Goal: Transaction & Acquisition: Book appointment/travel/reservation

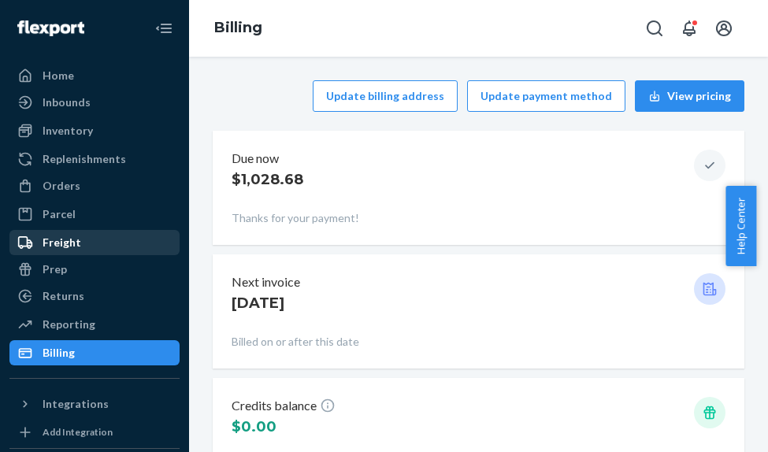
click at [81, 244] on div "Freight" at bounding box center [94, 243] width 167 height 22
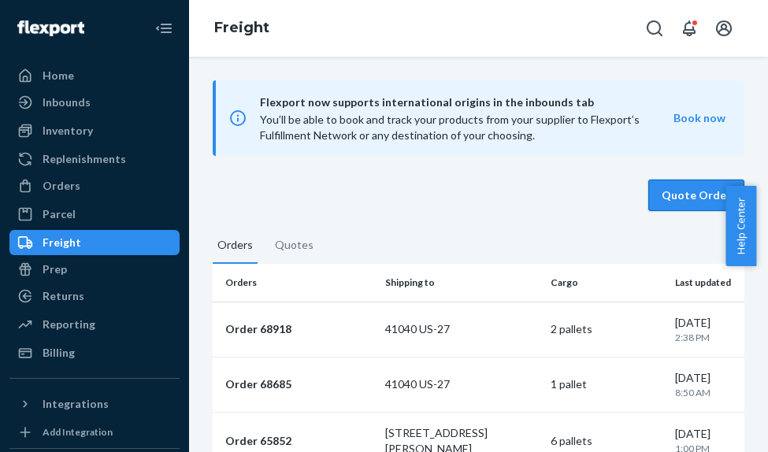
click at [663, 192] on button "Quote Order" at bounding box center [696, 196] width 96 height 32
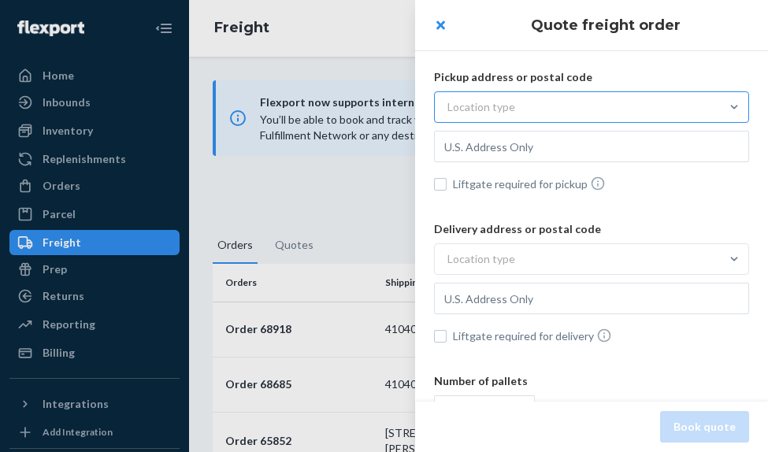
click at [486, 106] on div "Location type" at bounding box center [481, 107] width 68 height 16
click at [369, 107] on input "Location type" at bounding box center [369, 107] width 0 height 0
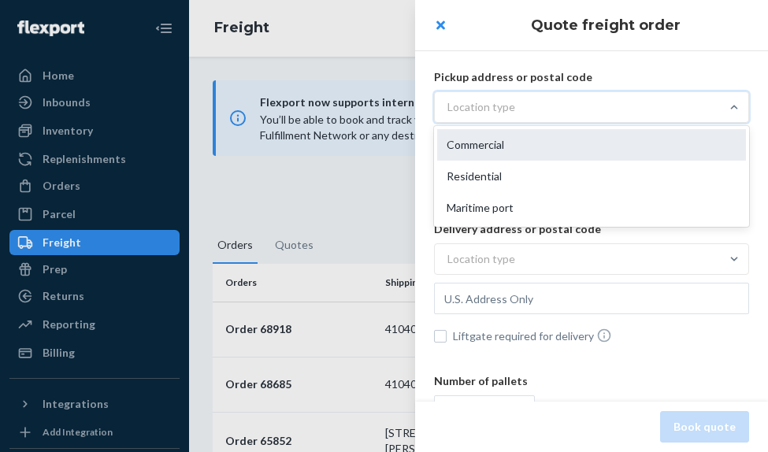
click at [481, 132] on div "Commercial" at bounding box center [591, 145] width 309 height 32
click at [369, 107] on input "option Commercial focused, 1 of 3. 3 results available. Use Up and Down to choo…" at bounding box center [369, 107] width 0 height 0
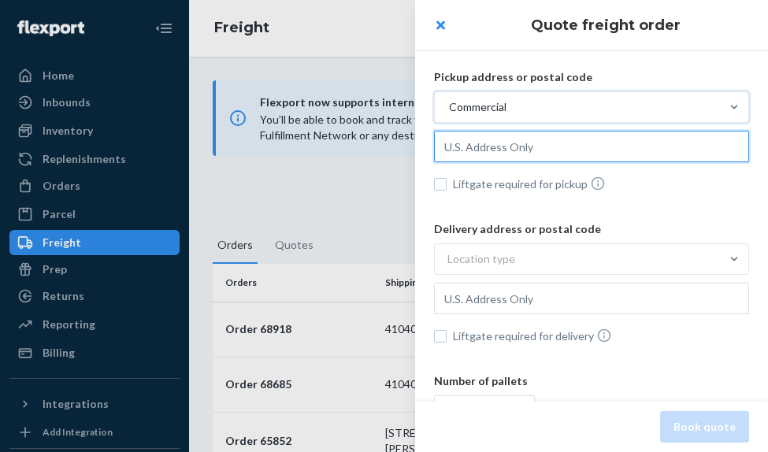
click at [468, 150] on input "text" at bounding box center [591, 147] width 315 height 32
click at [532, 144] on input "text" at bounding box center [591, 147] width 315 height 32
click at [512, 137] on input "text" at bounding box center [591, 147] width 315 height 32
paste input "[STREET_ADDRESS]"
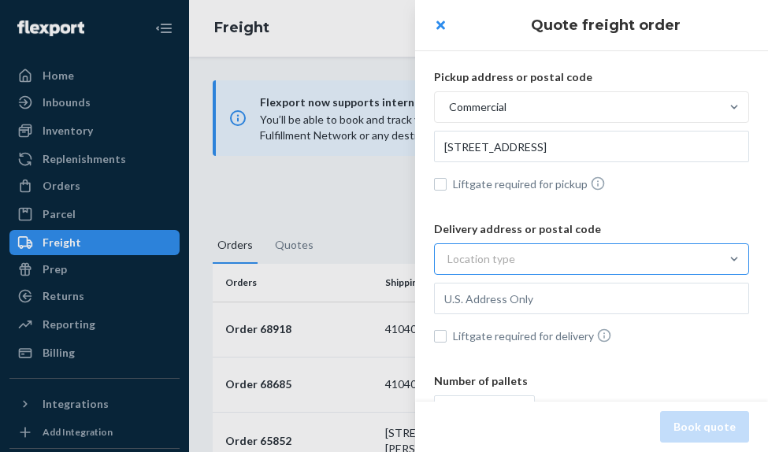
type input "[STREET_ADDRESS]"
click at [538, 251] on div "Location type" at bounding box center [577, 259] width 285 height 28
click at [369, 259] on input "Location type" at bounding box center [369, 259] width 0 height 0
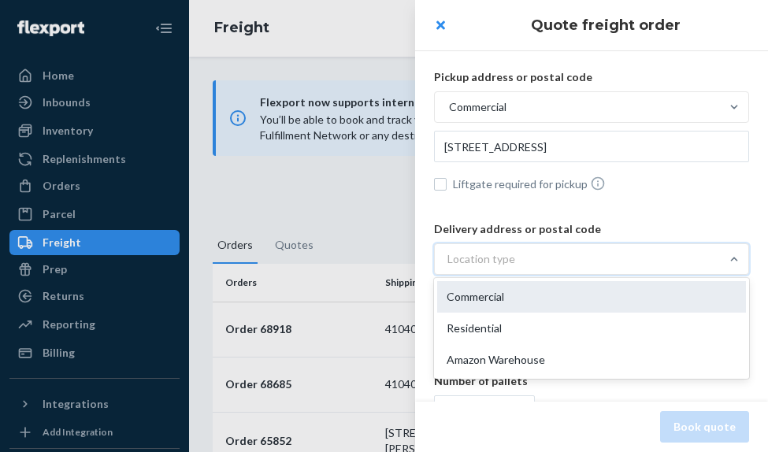
click at [510, 298] on div "Commercial" at bounding box center [591, 297] width 309 height 32
click at [369, 259] on input "option Commercial focused, 1 of 3. 3 results available. Use Up and Down to choo…" at bounding box center [369, 259] width 0 height 0
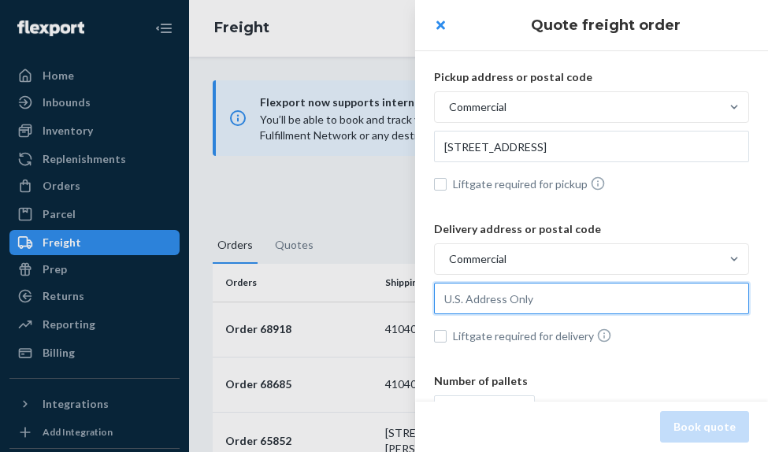
click at [525, 297] on input "text" at bounding box center [591, 299] width 315 height 32
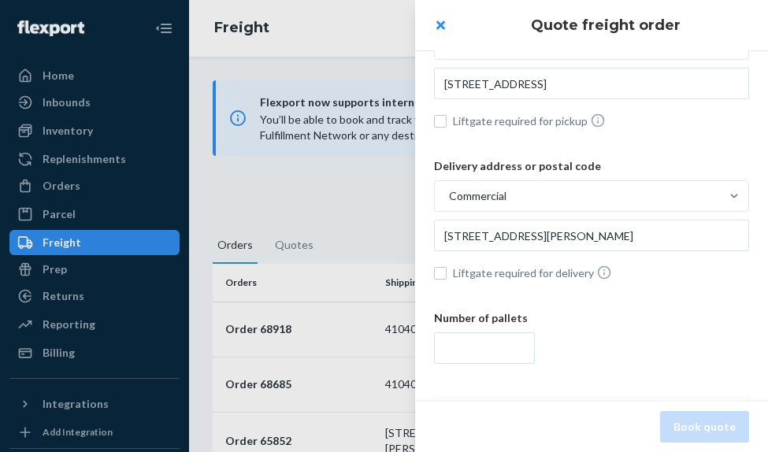
scroll to position [158, 0]
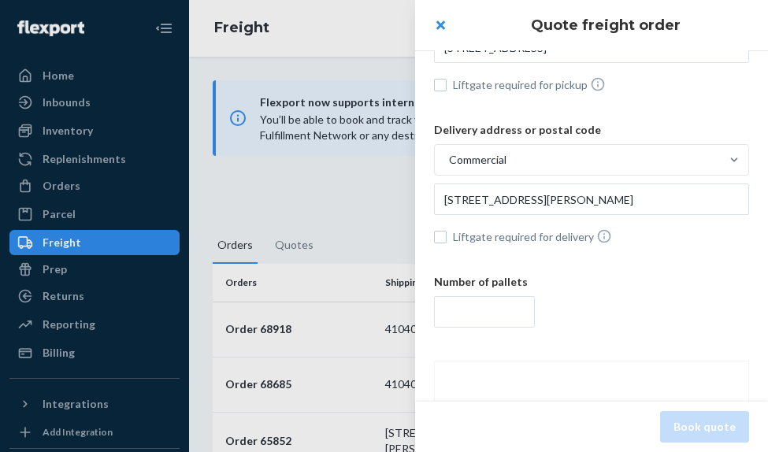
type input "[STREET_ADDRESS][PERSON_NAME]"
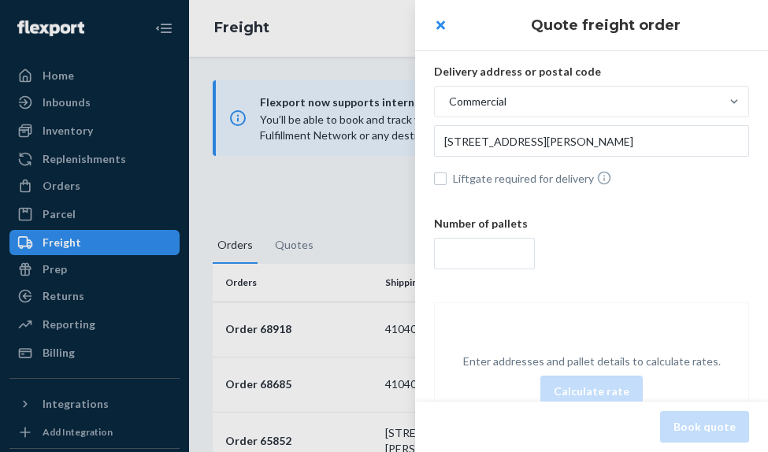
click at [487, 269] on div at bounding box center [591, 255] width 315 height 35
click at [487, 269] on input "number" at bounding box center [484, 254] width 101 height 32
click at [487, 253] on input "number" at bounding box center [484, 254] width 101 height 32
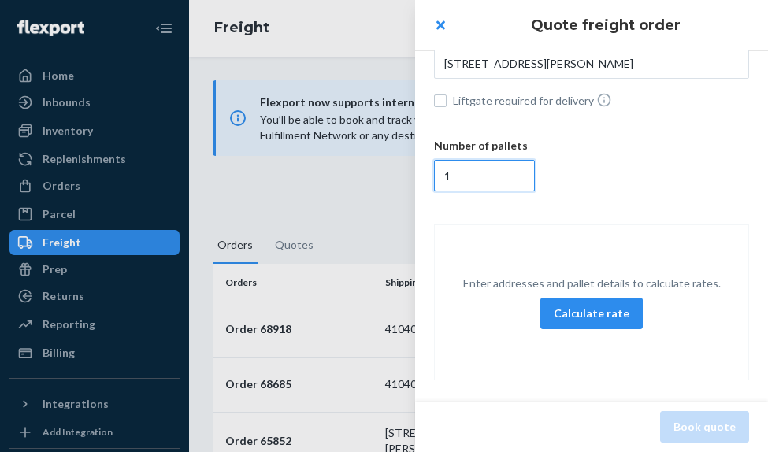
scroll to position [246, 0]
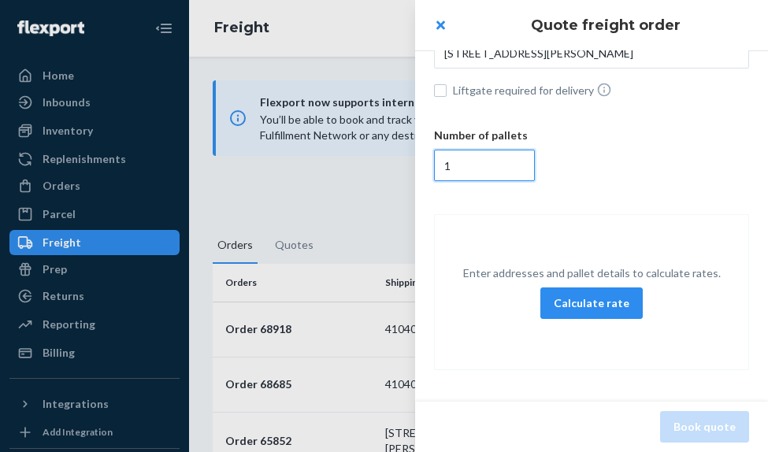
type input "1"
click at [446, 81] on div "Delivery address or postal code Commercial [STREET_ADDRESS][PERSON_NAME] Liftga…" at bounding box center [591, 39] width 315 height 127
click at [437, 91] on input "Liftgate required for delivery" at bounding box center [440, 90] width 13 height 13
checkbox input "true"
click at [589, 301] on button "Calculate rate" at bounding box center [591, 304] width 102 height 32
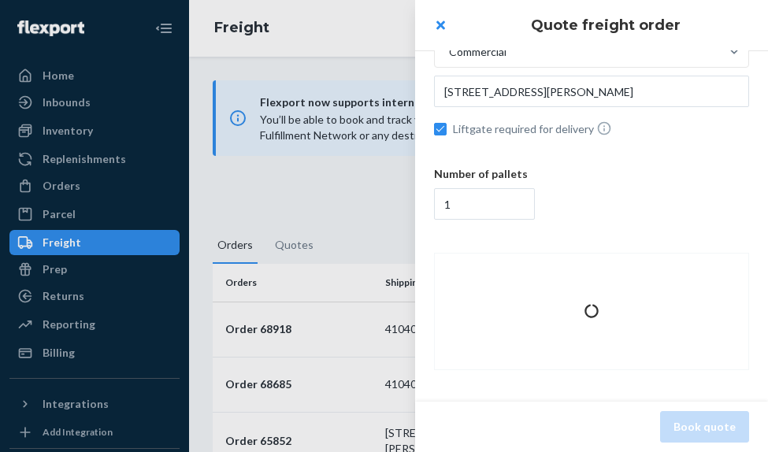
scroll to position [288, 0]
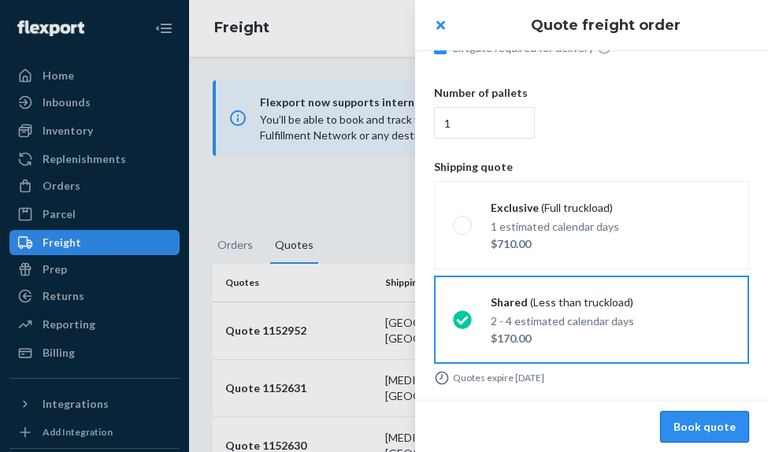
click at [693, 429] on button "Book quote" at bounding box center [704, 427] width 89 height 32
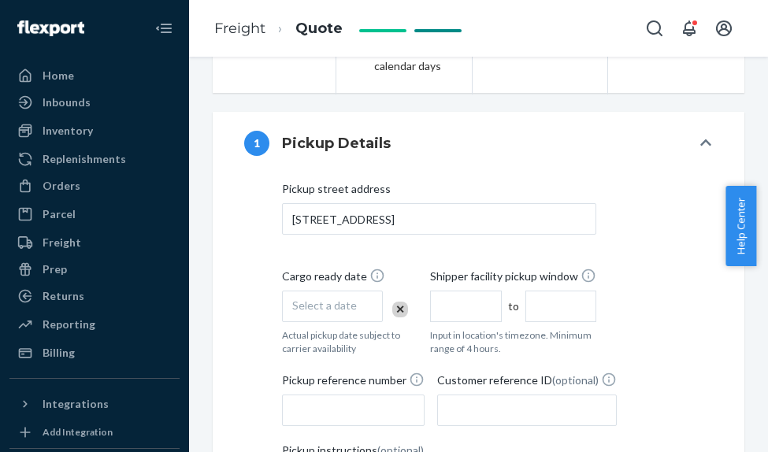
scroll to position [473, 0]
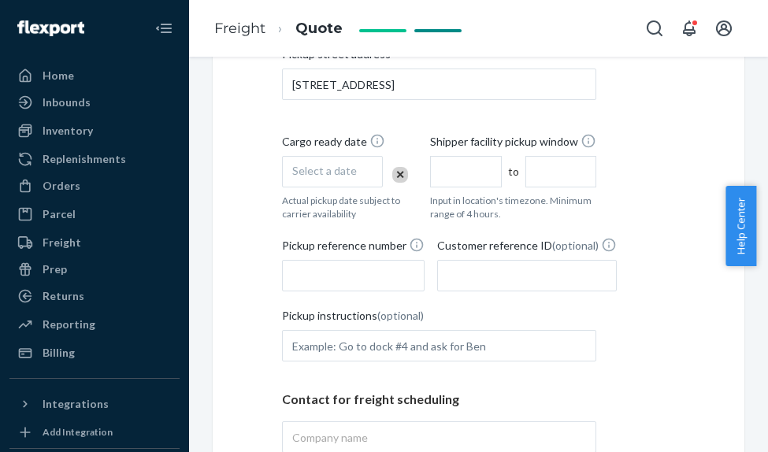
click at [327, 177] on span "Select a date" at bounding box center [324, 170] width 65 height 13
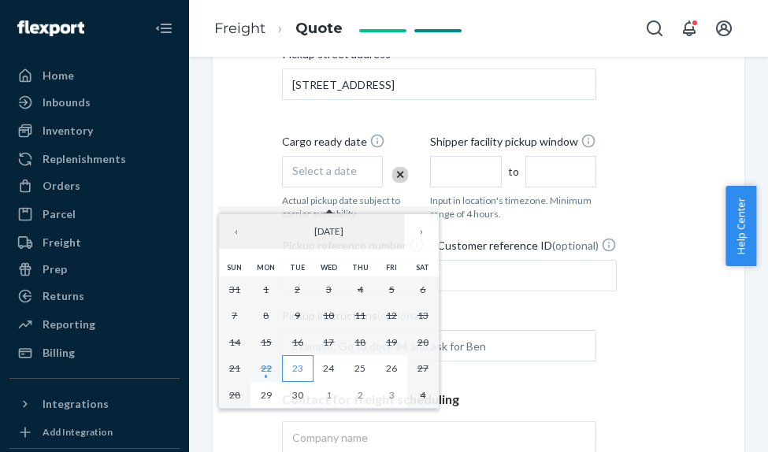
click at [295, 368] on abbr "23" at bounding box center [297, 368] width 11 height 12
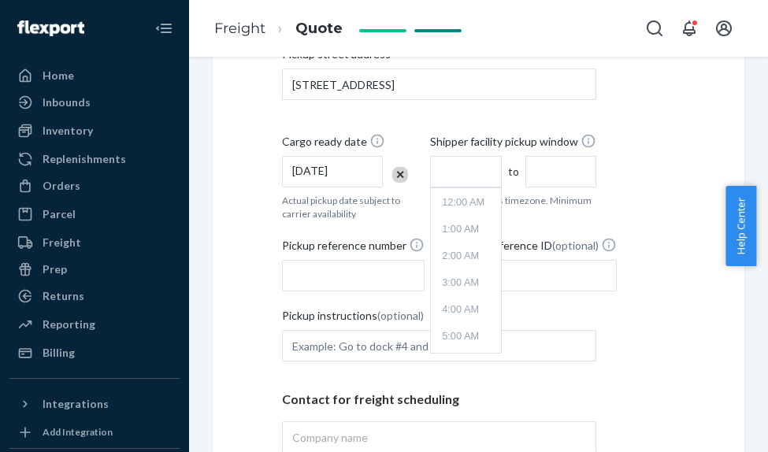
click at [456, 187] on input "text" at bounding box center [466, 172] width 72 height 32
type input "9:00 AM"
click at [543, 188] on input "1:00 PM" at bounding box center [561, 172] width 72 height 32
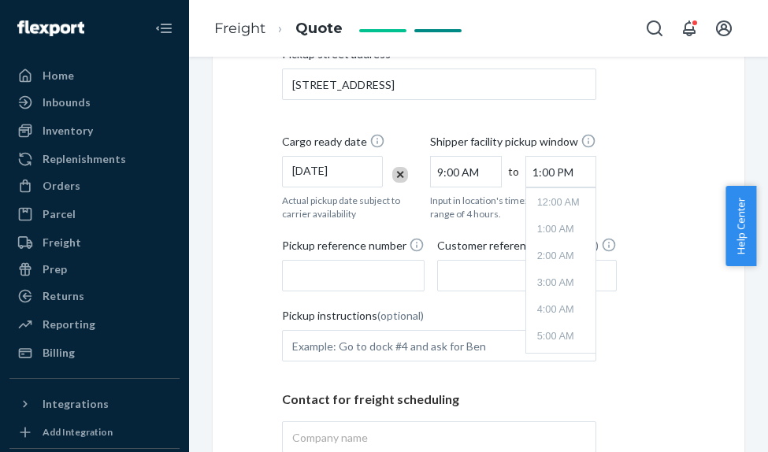
scroll to position [281, 0]
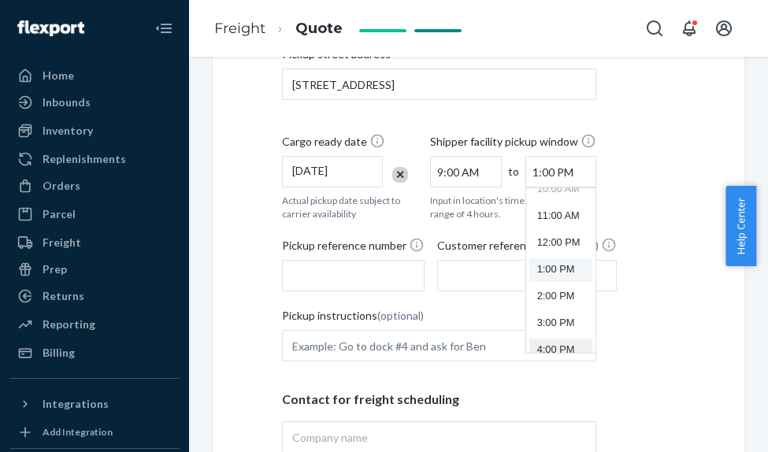
click at [542, 362] on li "4:00 PM" at bounding box center [561, 351] width 64 height 24
type input "4:00 PM"
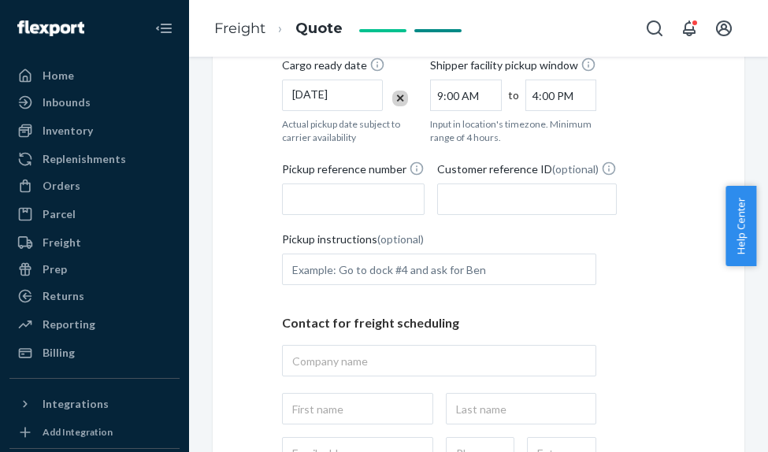
scroll to position [551, 0]
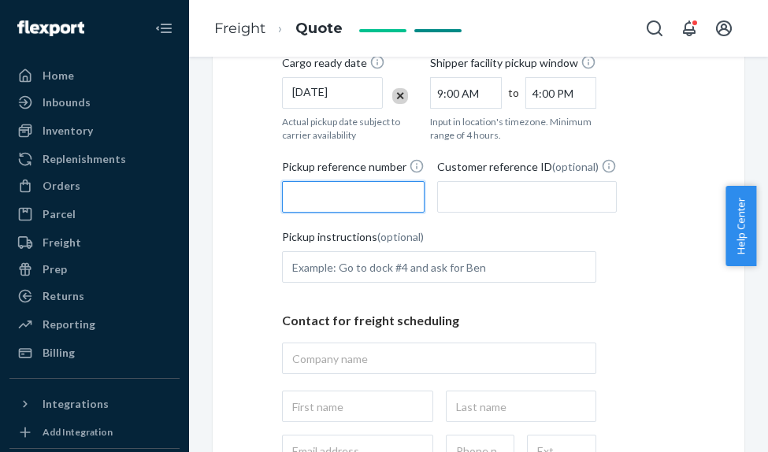
click at [359, 206] on input "Pickup reference number" at bounding box center [353, 197] width 143 height 32
paste input "43541"
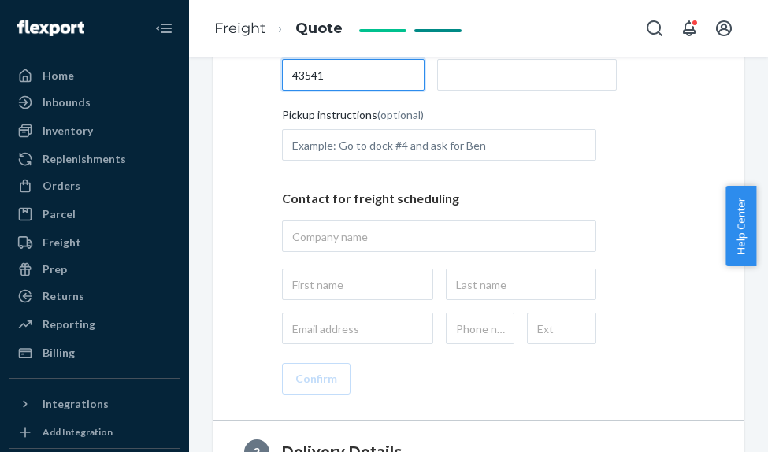
scroll to position [709, 0]
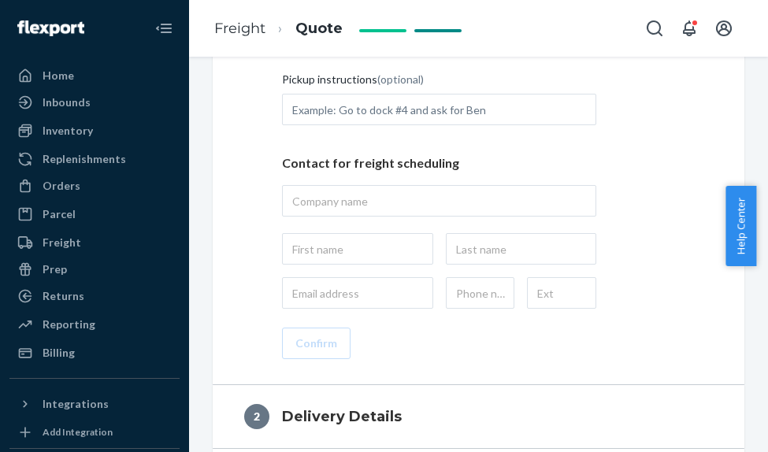
type input "43541"
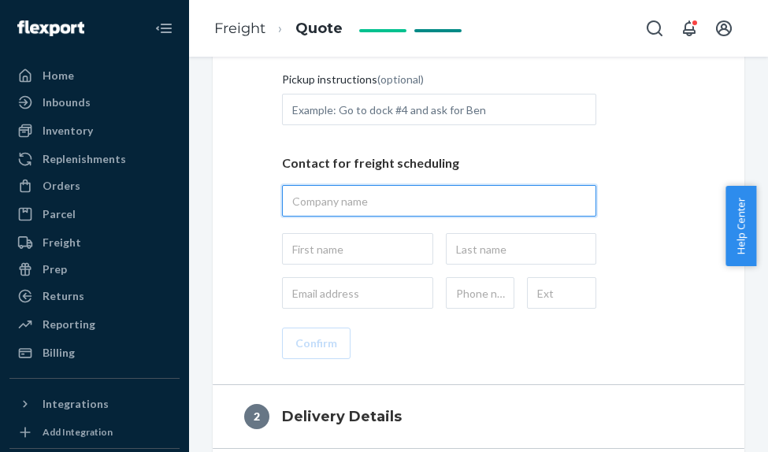
click at [328, 217] on input "text" at bounding box center [439, 201] width 314 height 32
type input "The Four Finacial LLC"
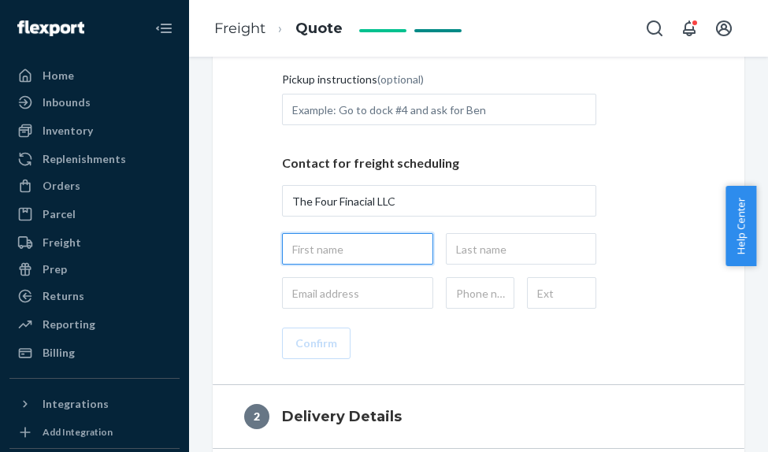
type input "Asach"
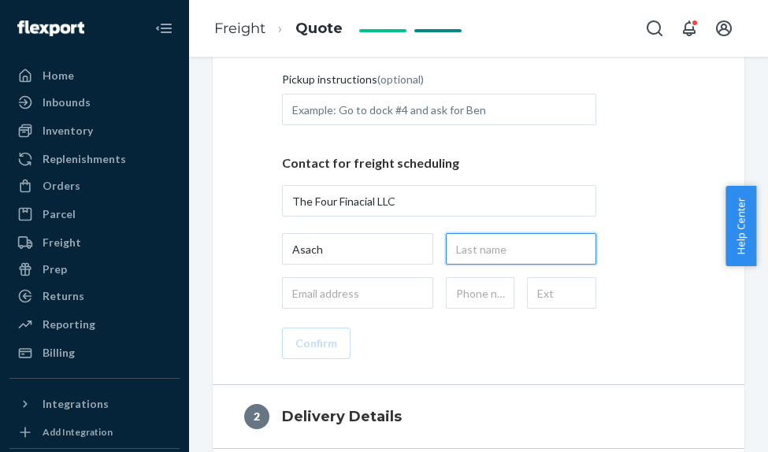
type input "[PERSON_NAME]"
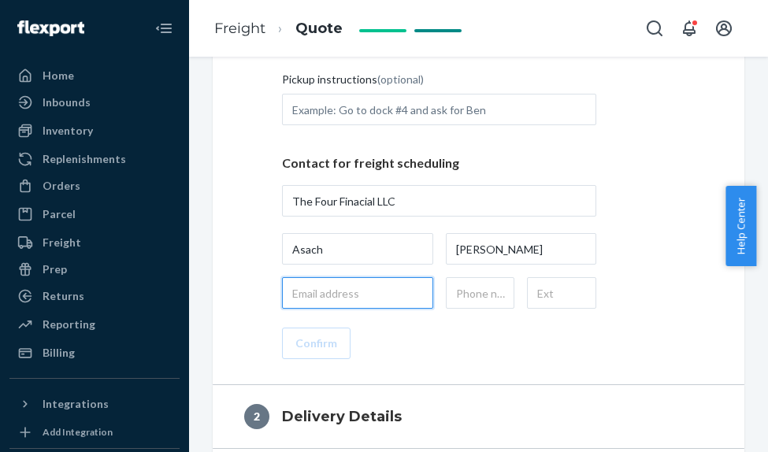
type input "[EMAIL_ADDRESS][DOMAIN_NAME]"
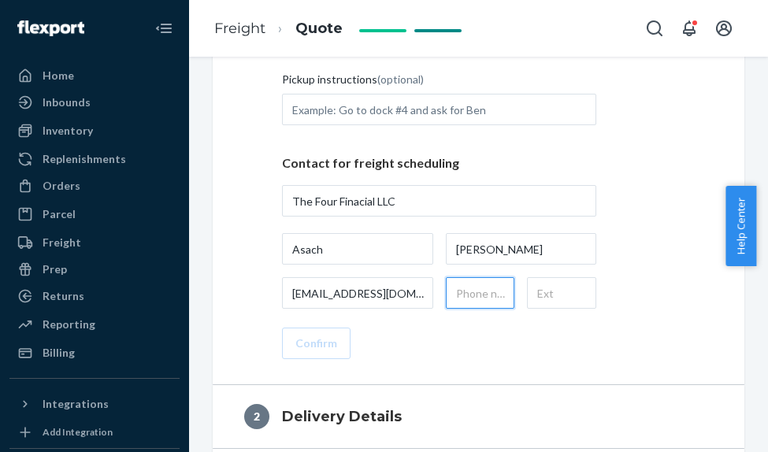
type input "[PHONE_NUMBER]"
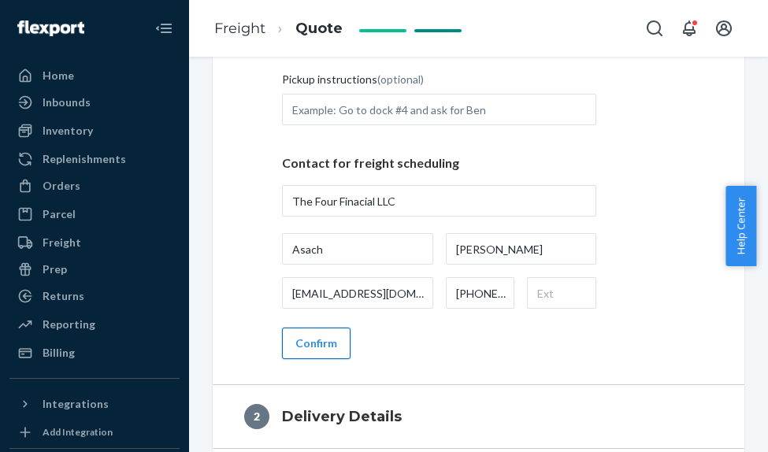
type input "The Four Finacial LLC, [STREET_ADDRESS]"
click at [321, 359] on button "Confirm" at bounding box center [316, 344] width 69 height 32
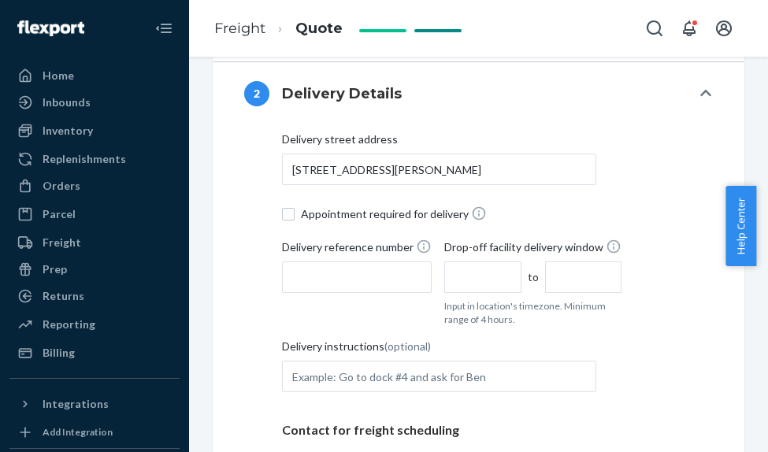
scroll to position [473, 0]
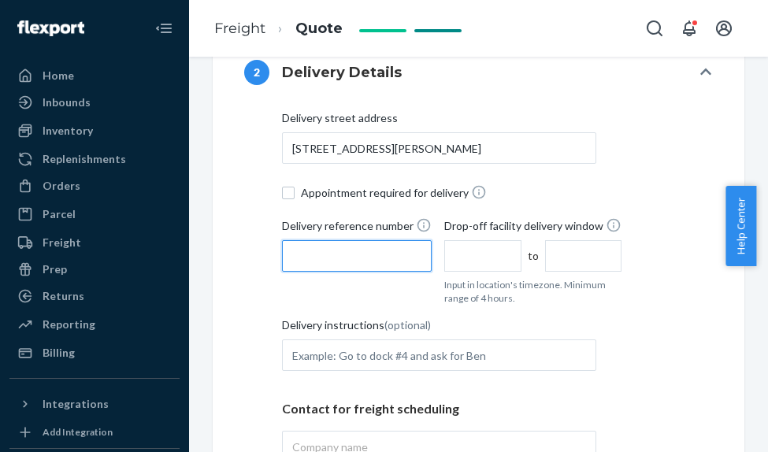
click at [354, 272] on input "Delivery reference number" at bounding box center [357, 256] width 150 height 32
paste input "43541"
type input "43541"
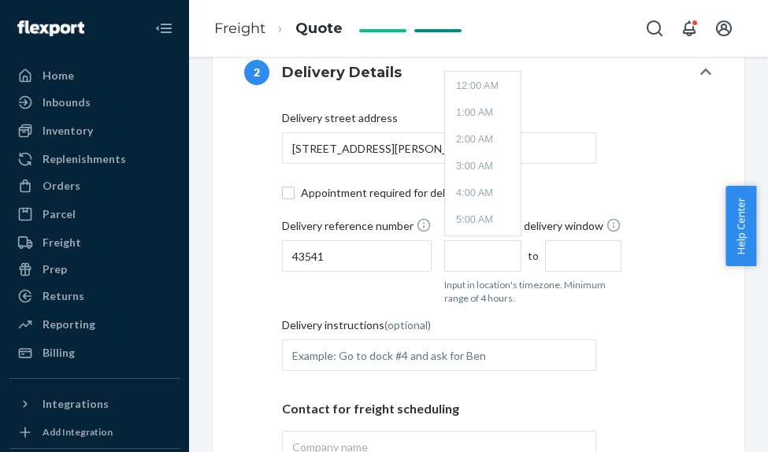
click at [469, 272] on input "text" at bounding box center [482, 256] width 77 height 32
type input "9:00 AM"
click at [569, 267] on input "1:00 PM" at bounding box center [583, 256] width 77 height 32
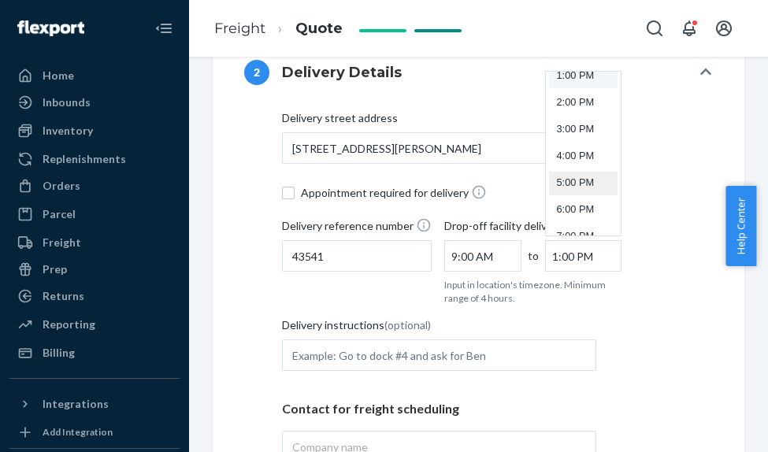
scroll to position [360, 0]
click at [573, 194] on li "5:00 PM" at bounding box center [583, 182] width 69 height 24
type input "5:00 PM"
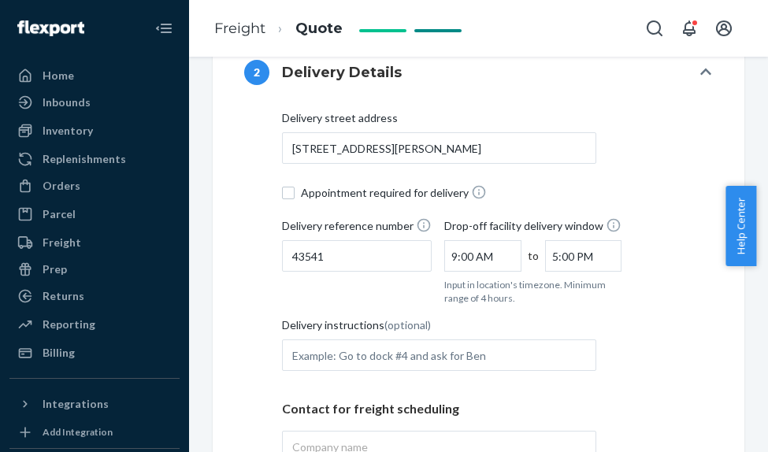
click at [684, 328] on div "Delivery street address [STREET_ADDRESS][PERSON_NAME] Appointment required for …" at bounding box center [478, 357] width 469 height 495
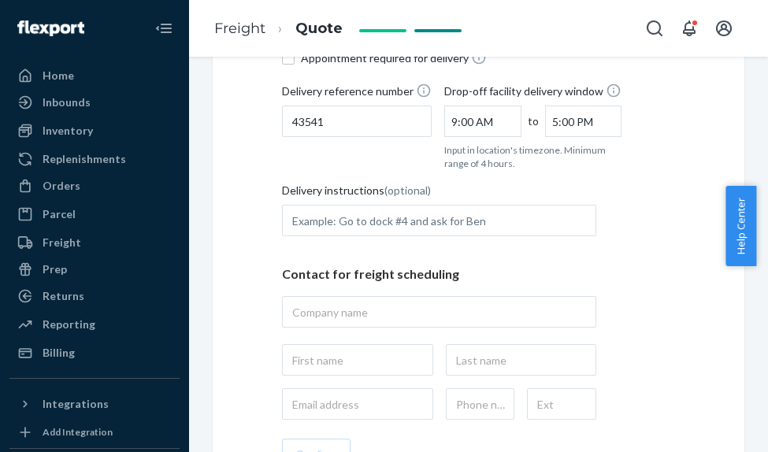
scroll to position [630, 0]
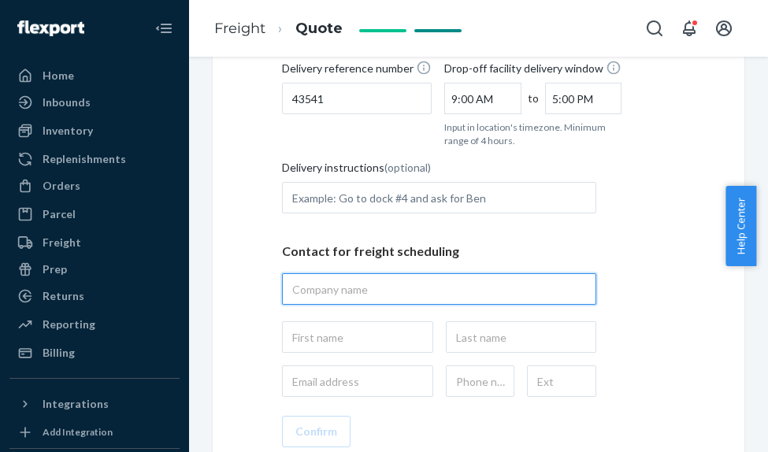
click at [368, 305] on input "text" at bounding box center [439, 289] width 314 height 32
type input "The Four Finacial LLC"
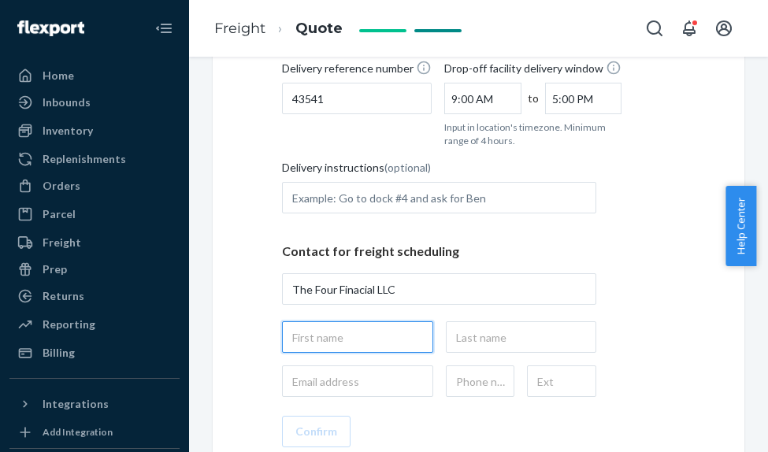
type input "Asach"
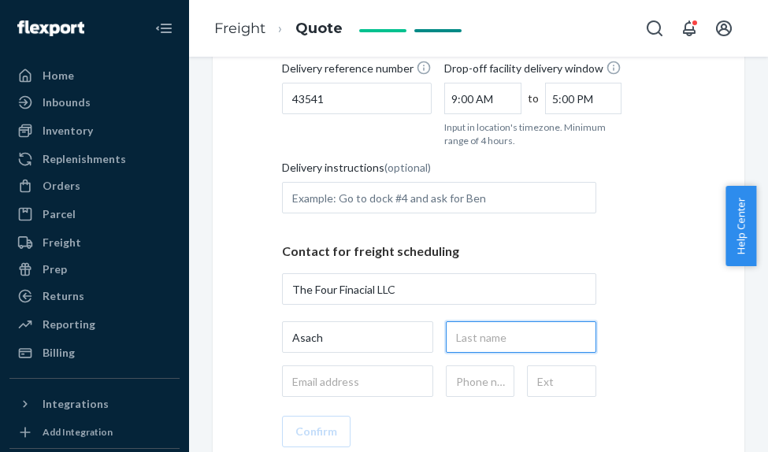
type input "[PERSON_NAME]"
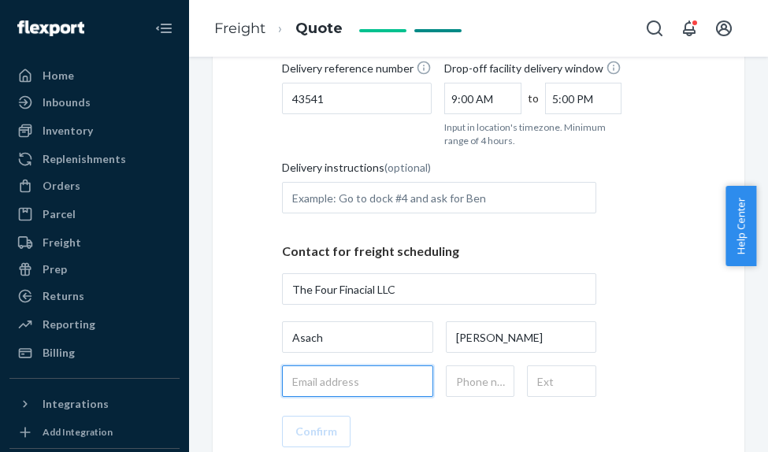
type input "[EMAIL_ADDRESS][DOMAIN_NAME]"
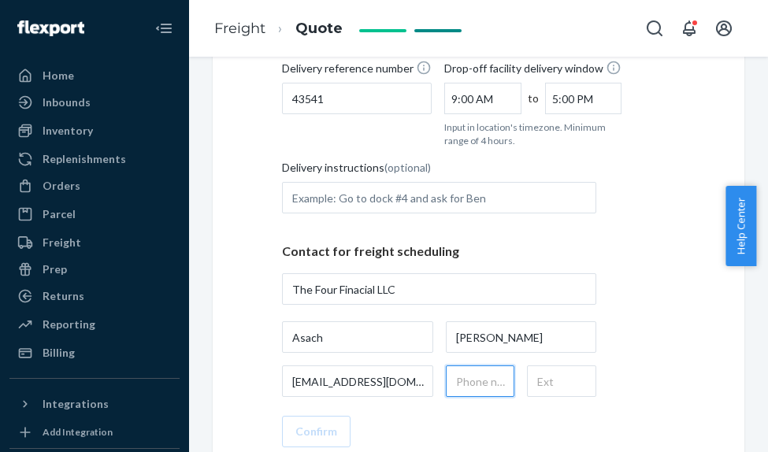
type input "[PHONE_NUMBER]"
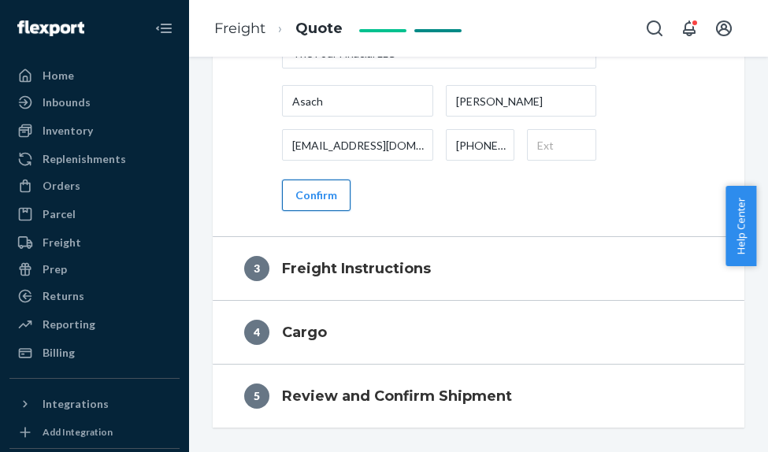
type input "The Four Finacial LLC, [STREET_ADDRESS][PERSON_NAME]"
click at [346, 211] on button "Confirm" at bounding box center [316, 196] width 69 height 32
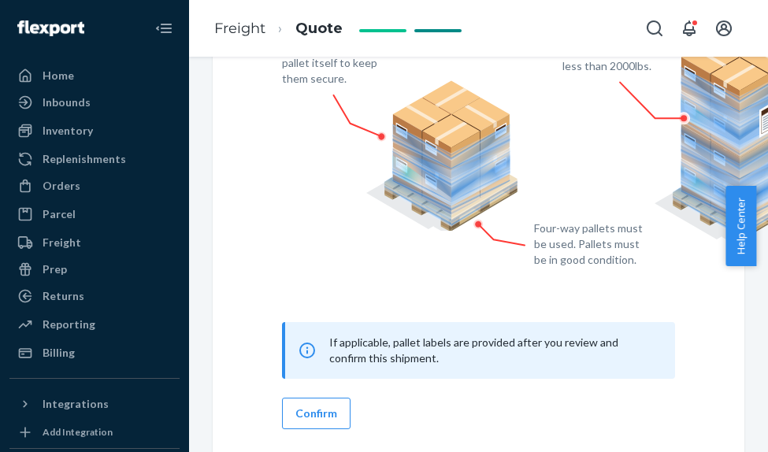
scroll to position [847, 0]
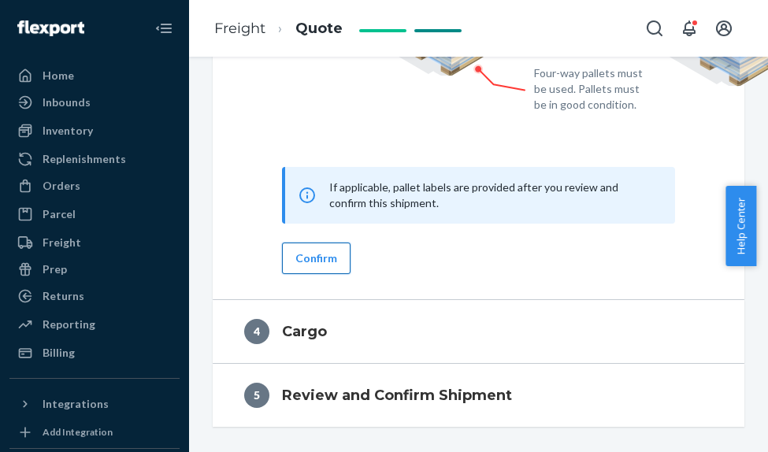
click at [332, 245] on button "Confirm" at bounding box center [316, 259] width 69 height 32
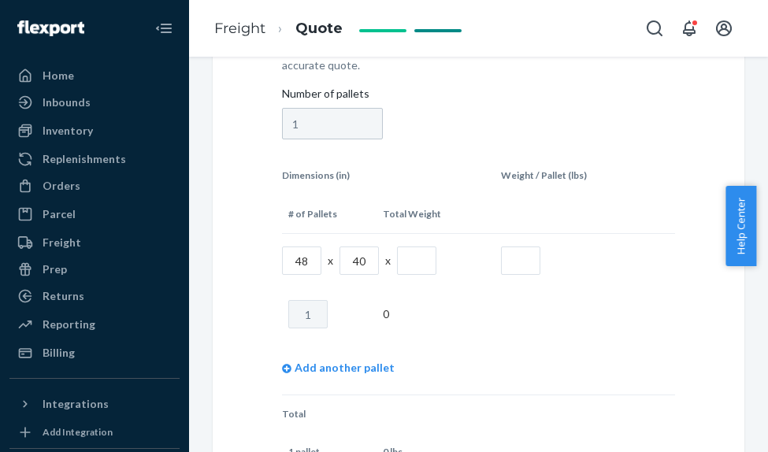
scroll to position [611, 0]
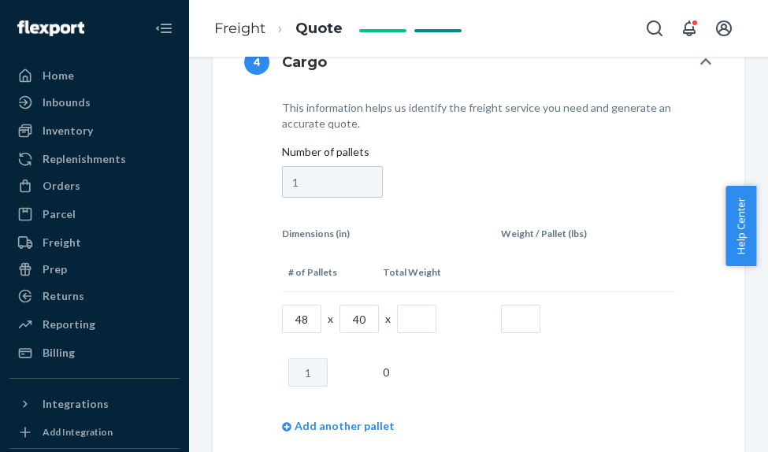
click at [416, 333] on input "text" at bounding box center [416, 319] width 39 height 28
type input "50"
click at [519, 325] on input "text" at bounding box center [520, 319] width 39 height 28
click at [520, 333] on input "text" at bounding box center [520, 319] width 39 height 28
type input "549"
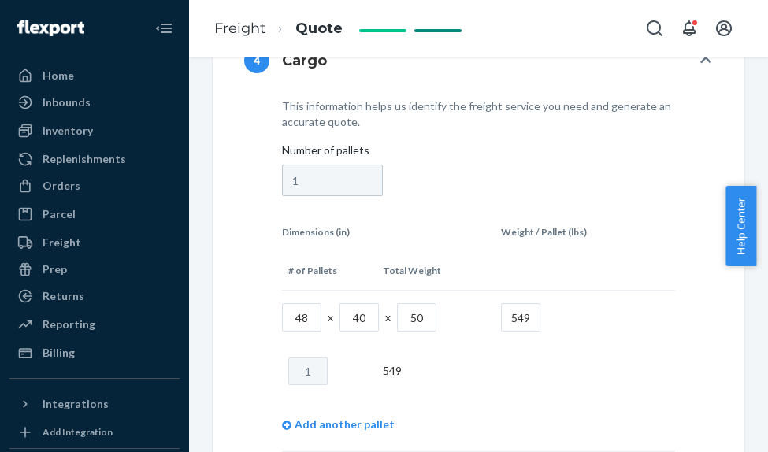
scroll to position [645, 0]
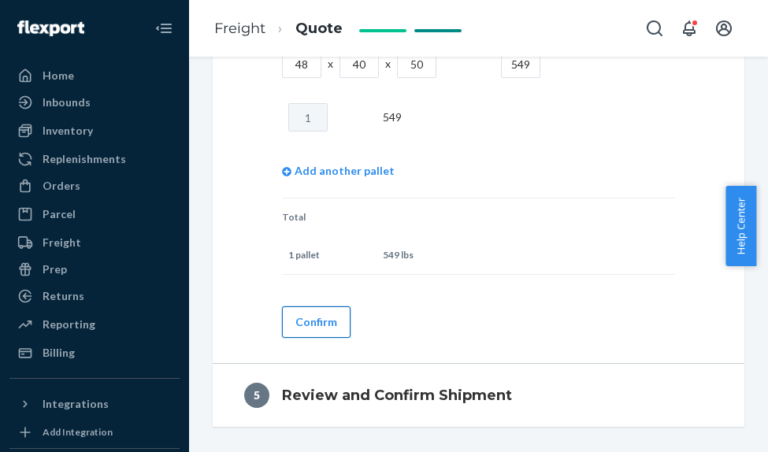
click at [314, 324] on button "Confirm" at bounding box center [316, 322] width 69 height 32
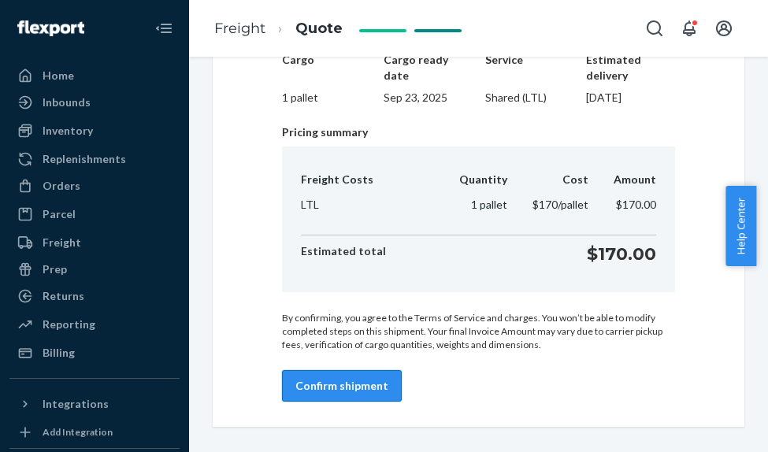
click at [333, 381] on button "Confirm shipment" at bounding box center [342, 386] width 120 height 32
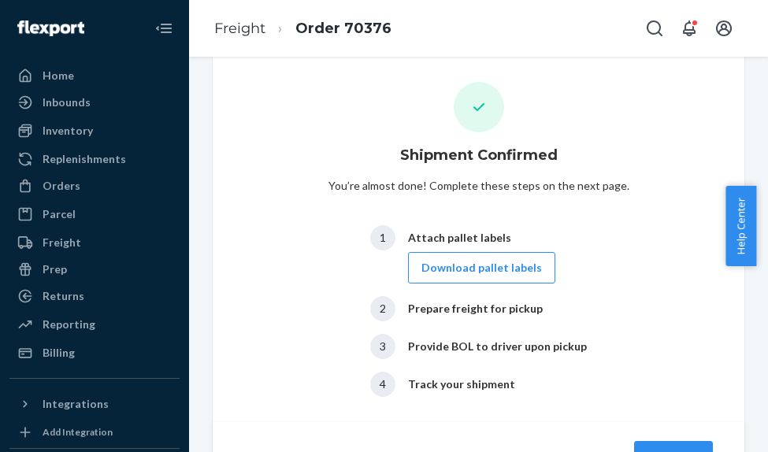
scroll to position [69, 0]
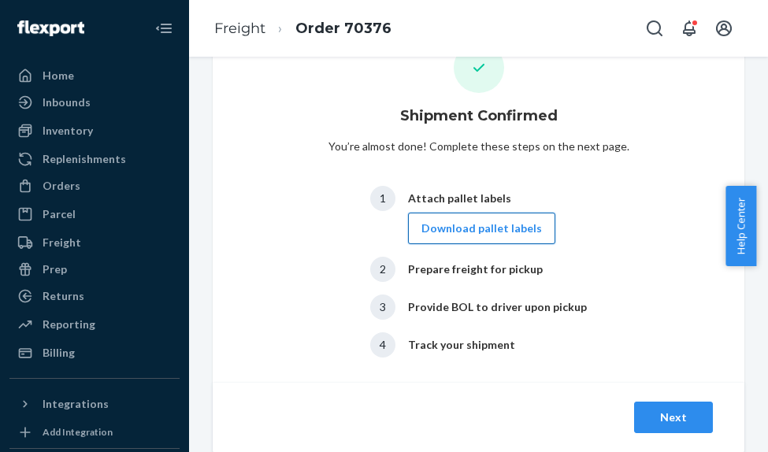
click at [454, 224] on button "Download pallet labels" at bounding box center [481, 229] width 147 height 32
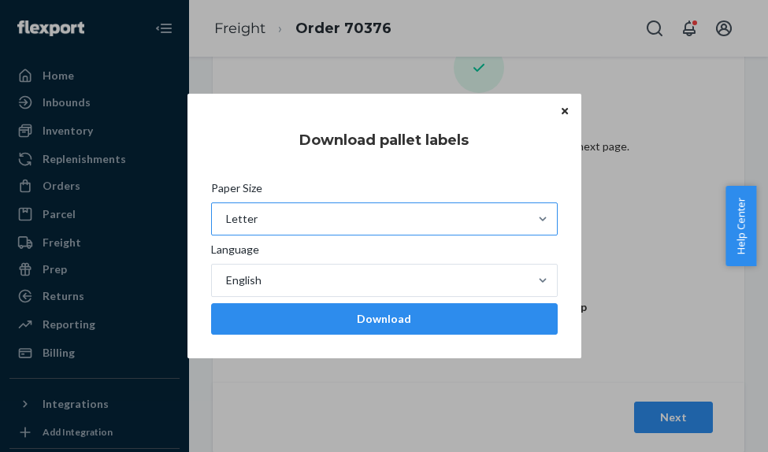
click at [378, 213] on div "Letter" at bounding box center [370, 219] width 317 height 32
click at [226, 213] on input "Paper Size Letter" at bounding box center [226, 219] width 2 height 16
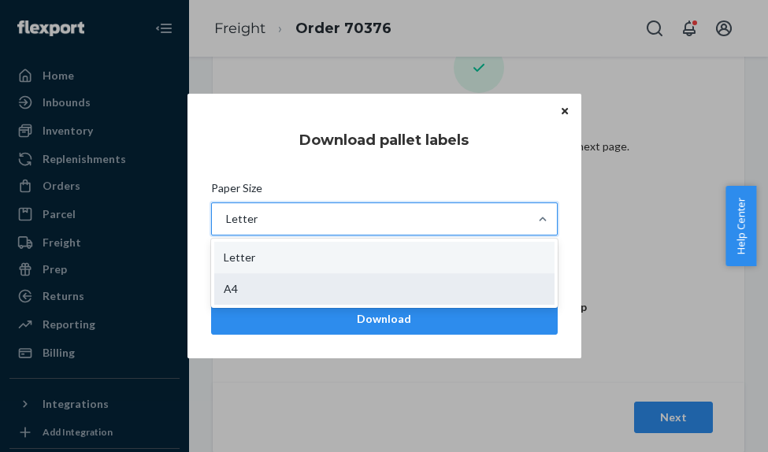
click at [299, 279] on div "A4" at bounding box center [384, 289] width 340 height 32
click at [226, 227] on input "Paper Size option A4 focused, 2 of 2. 2 results available. Use Up and Down to c…" at bounding box center [226, 219] width 2 height 16
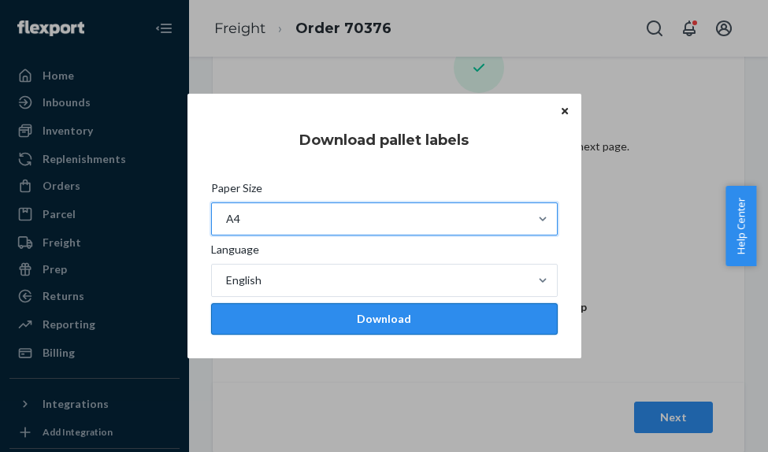
click at [368, 321] on div "Download" at bounding box center [385, 319] width 320 height 16
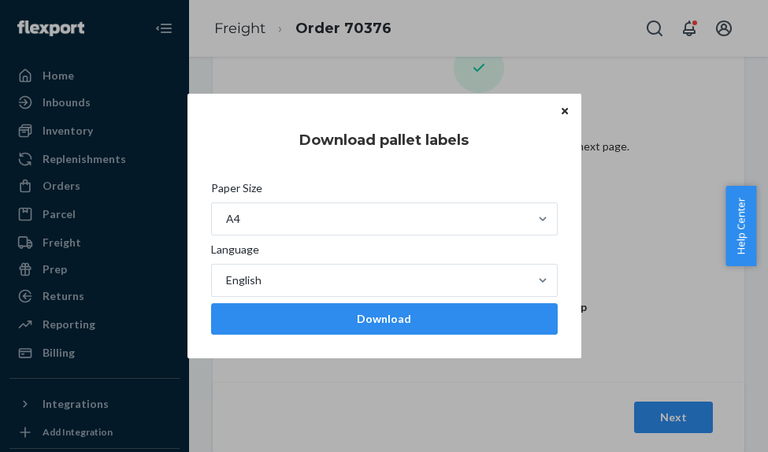
click at [563, 110] on icon "Close" at bounding box center [565, 110] width 6 height 9
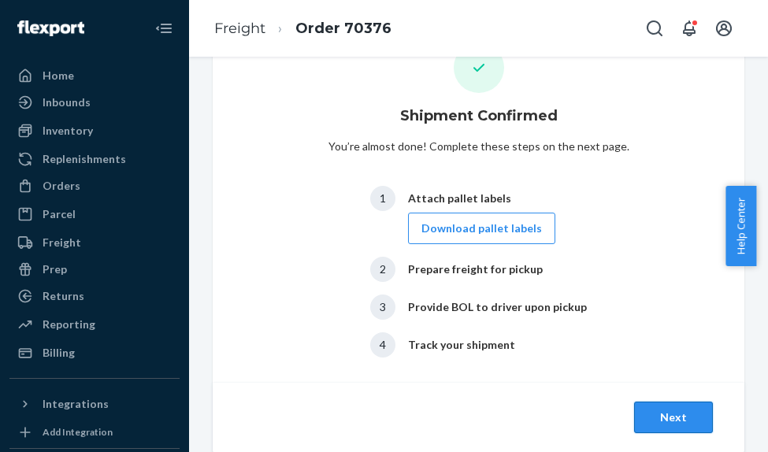
click at [652, 413] on button "Next" at bounding box center [673, 418] width 79 height 32
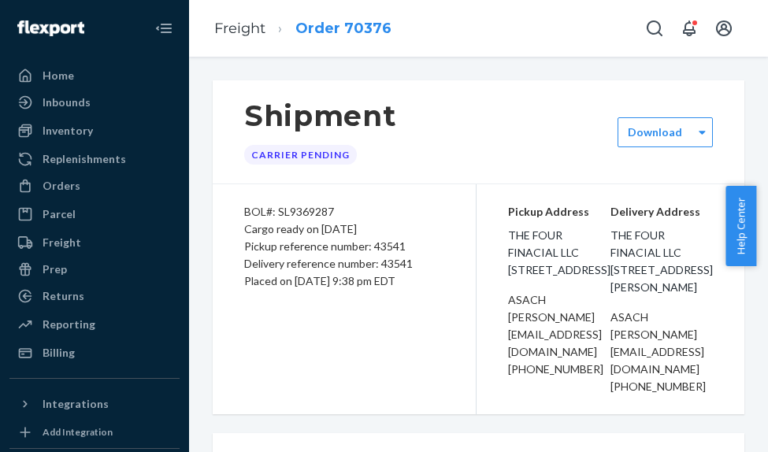
click at [362, 32] on div "Freight Order 70376" at bounding box center [478, 28] width 579 height 57
click at [490, 169] on div "Shipment Carrier Pending Download" at bounding box center [479, 132] width 532 height 104
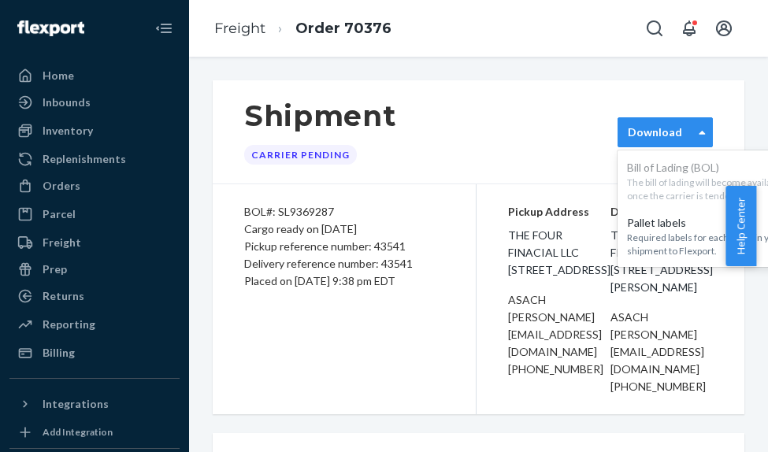
click at [644, 145] on div "Download" at bounding box center [665, 132] width 95 height 30
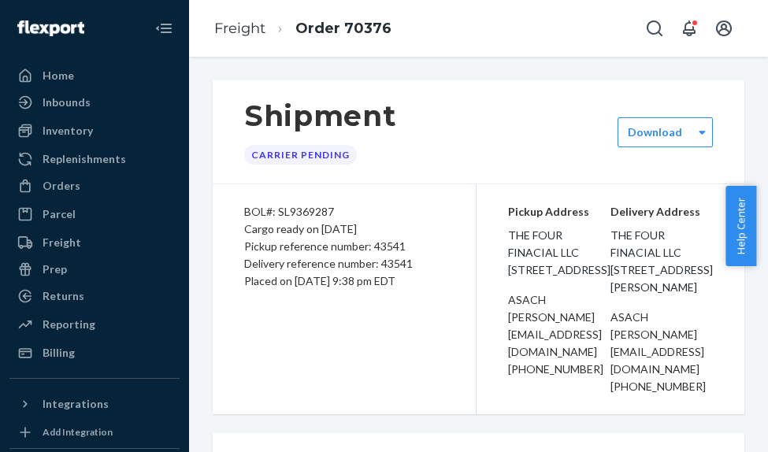
click at [507, 117] on div "Shipment Carrier Pending Download" at bounding box center [479, 132] width 532 height 104
